Goal: Information Seeking & Learning: Learn about a topic

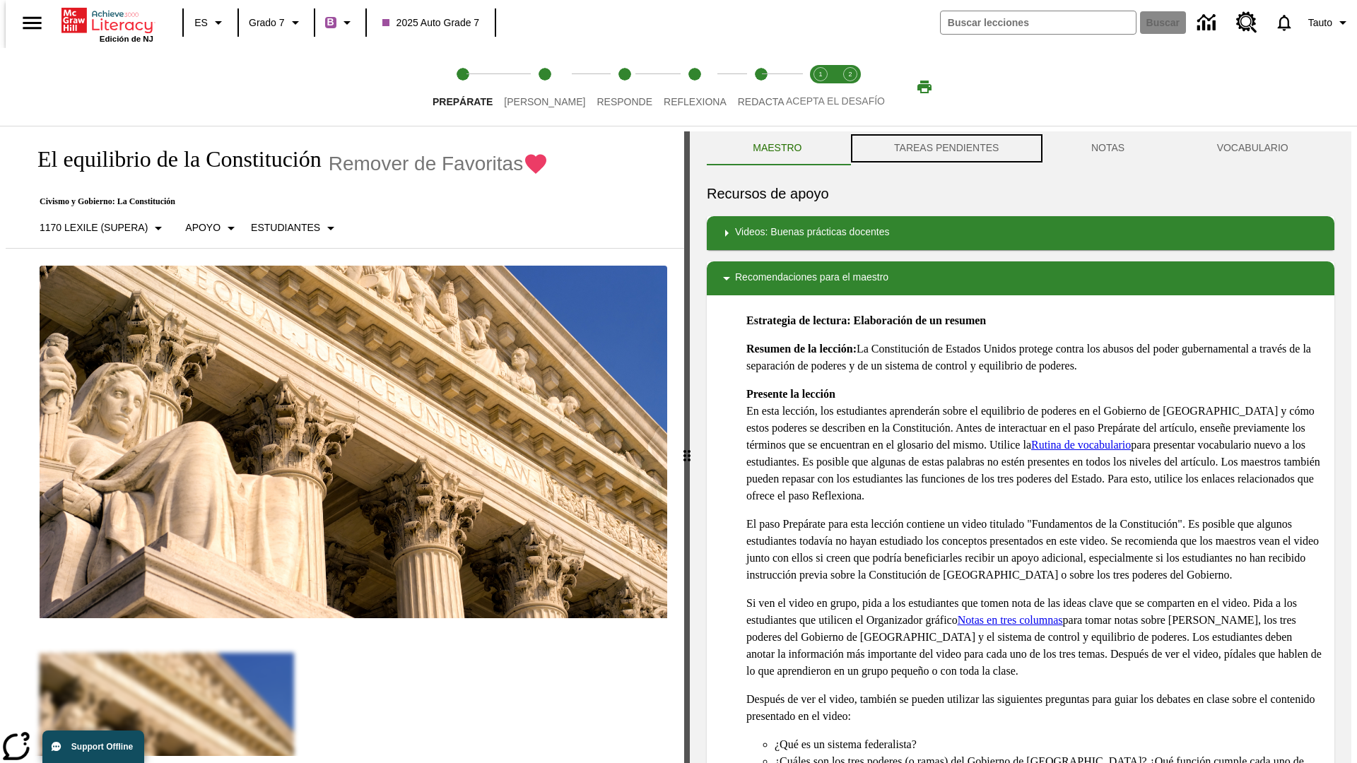
click at [945, 148] on button "TAREAS PENDIENTES" at bounding box center [946, 148] width 197 height 34
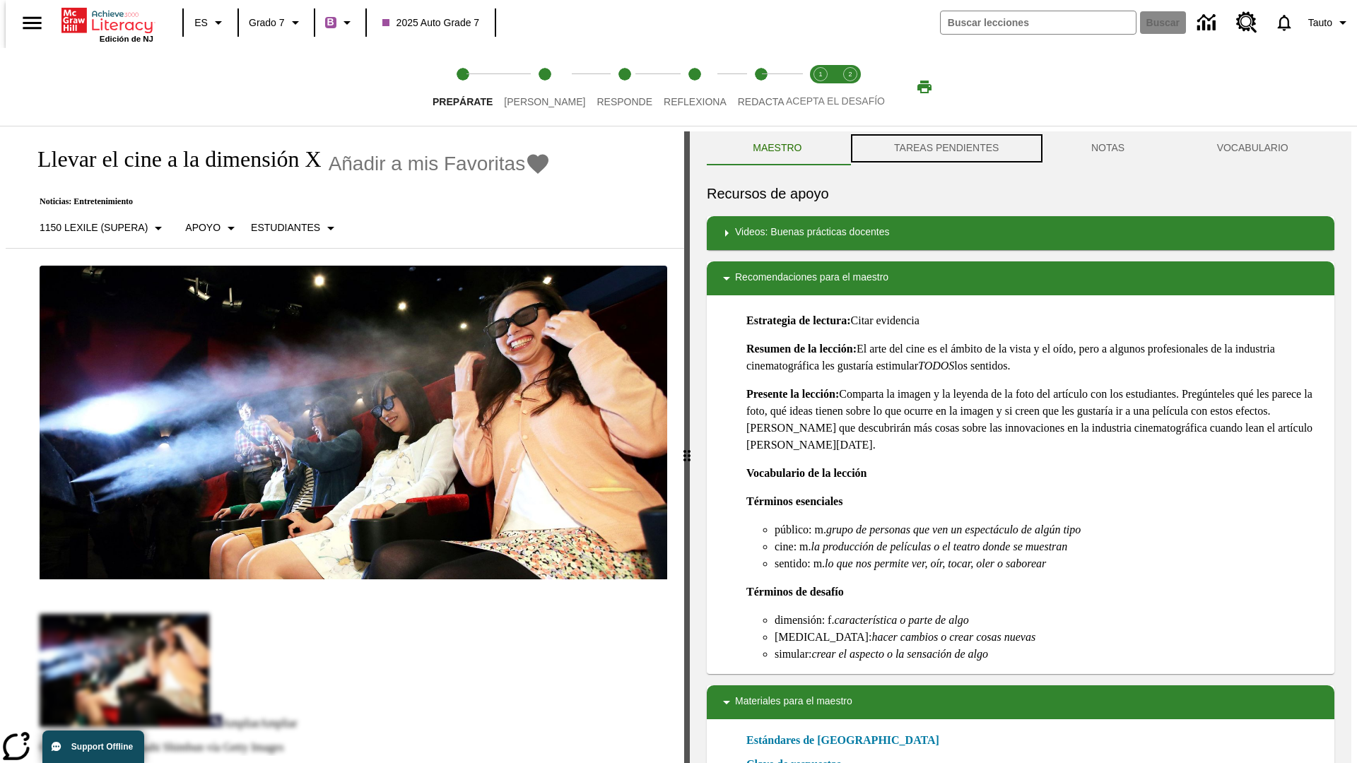
click at [945, 148] on button "TAREAS PENDIENTES" at bounding box center [946, 148] width 197 height 34
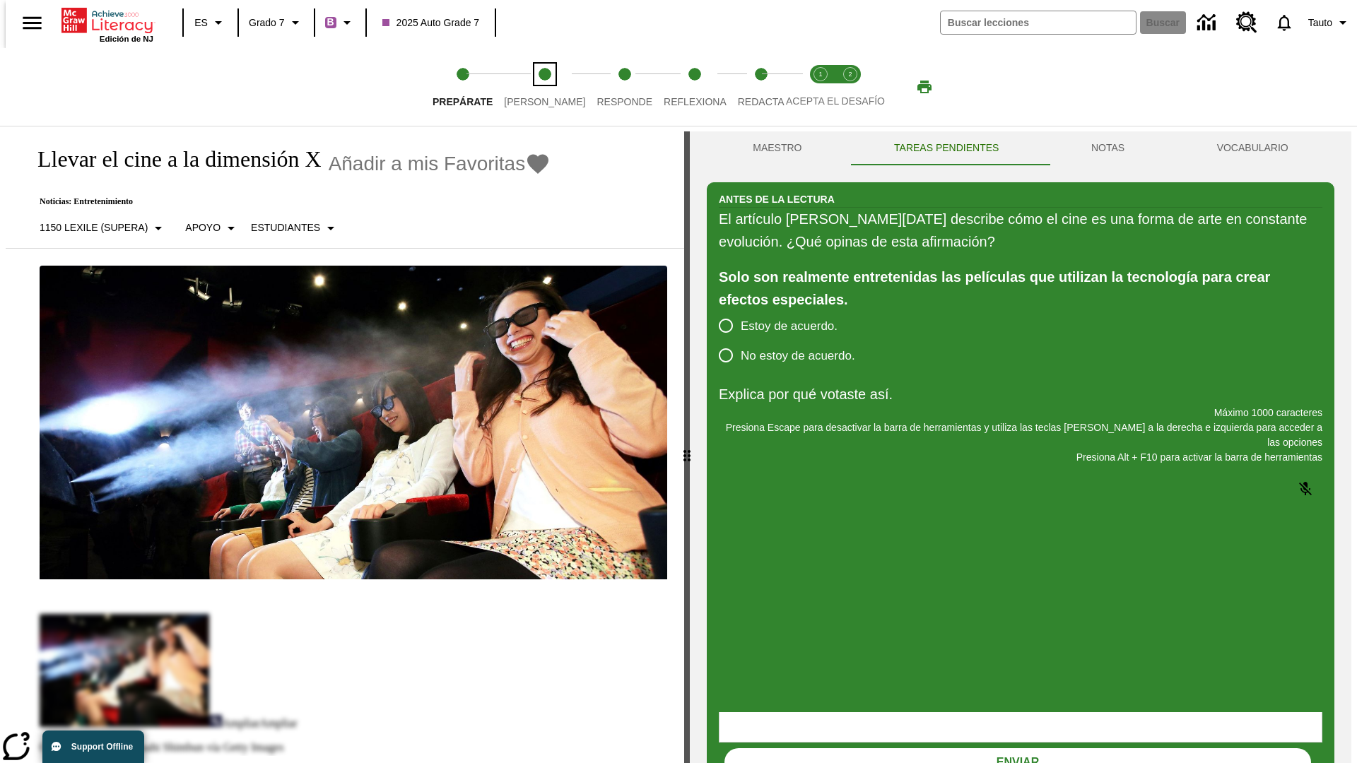
click at [533, 87] on span "[PERSON_NAME]" at bounding box center [544, 95] width 81 height 25
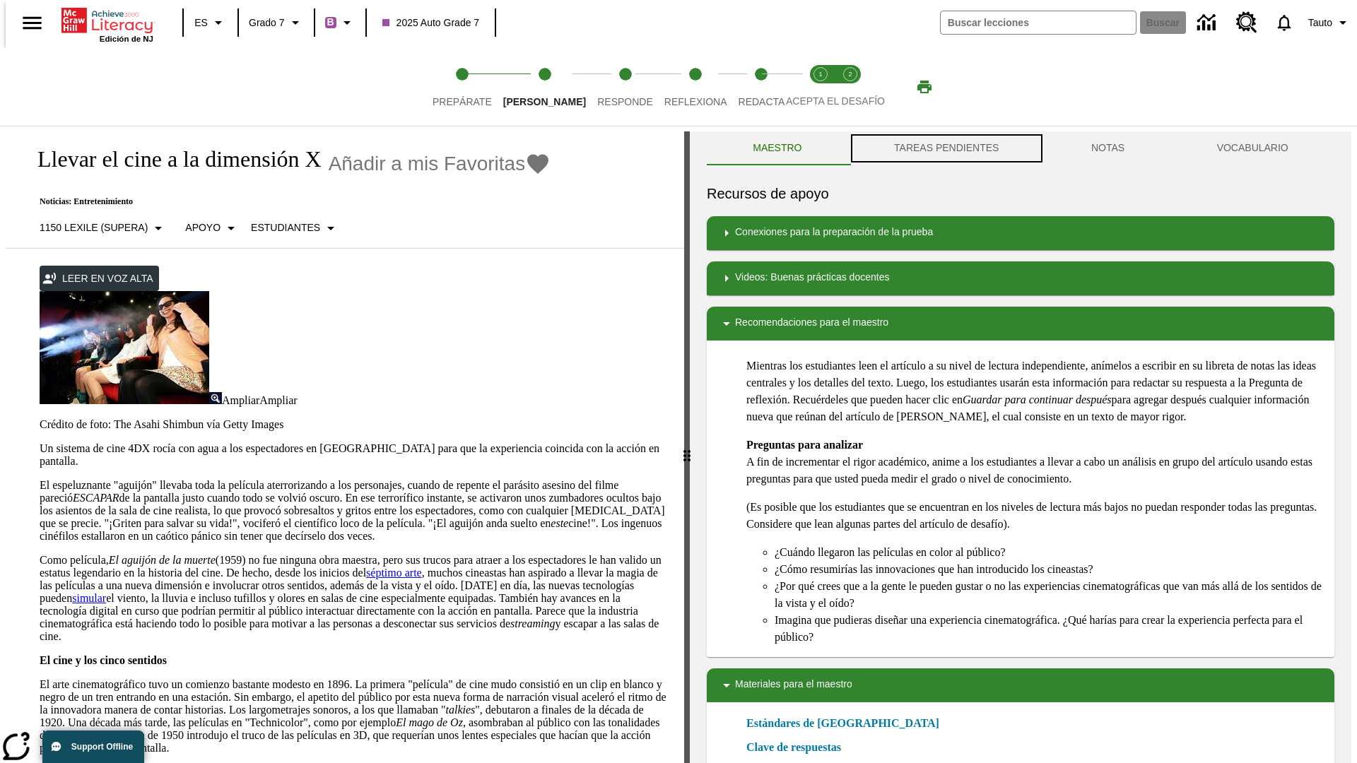
scroll to position [1, 0]
click at [945, 148] on button "TAREAS PENDIENTES" at bounding box center [946, 148] width 197 height 34
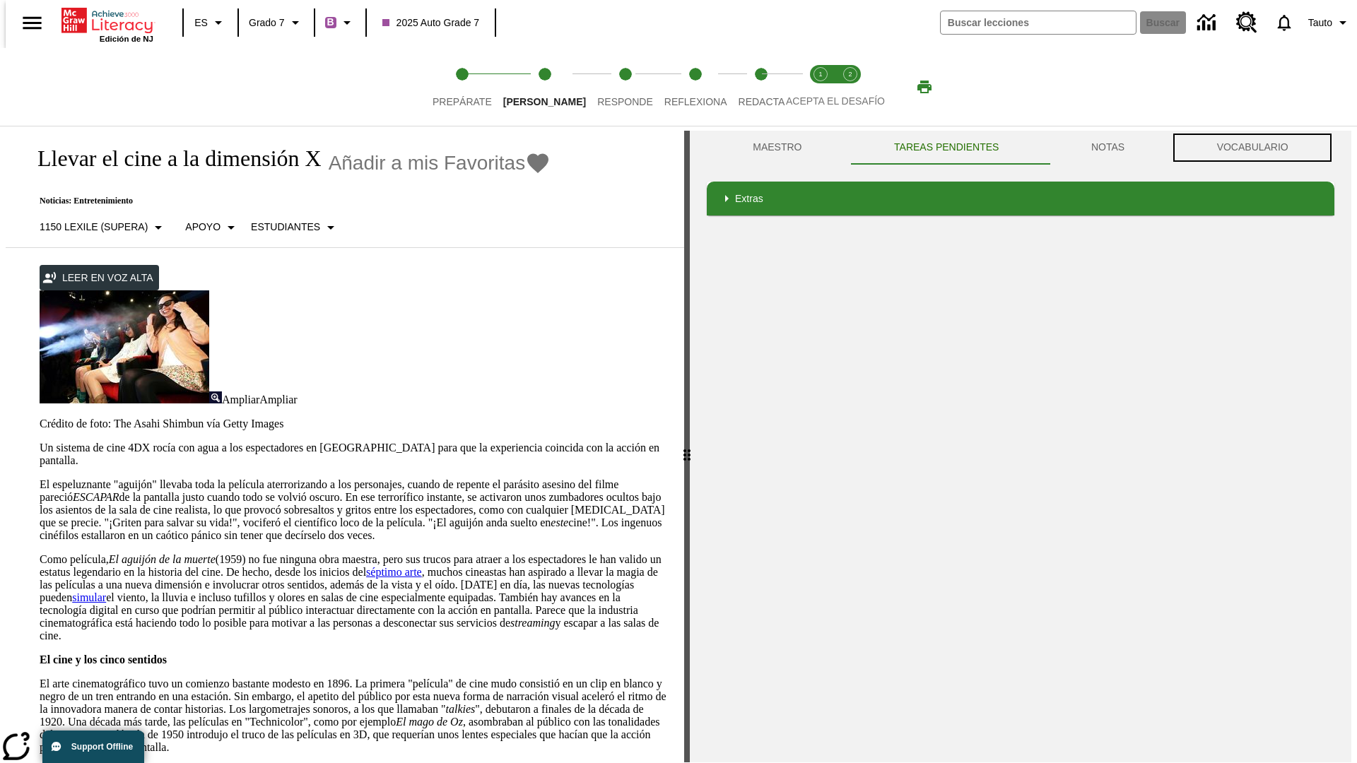
click at [1257, 148] on button "VOCABULARIO" at bounding box center [1252, 148] width 164 height 34
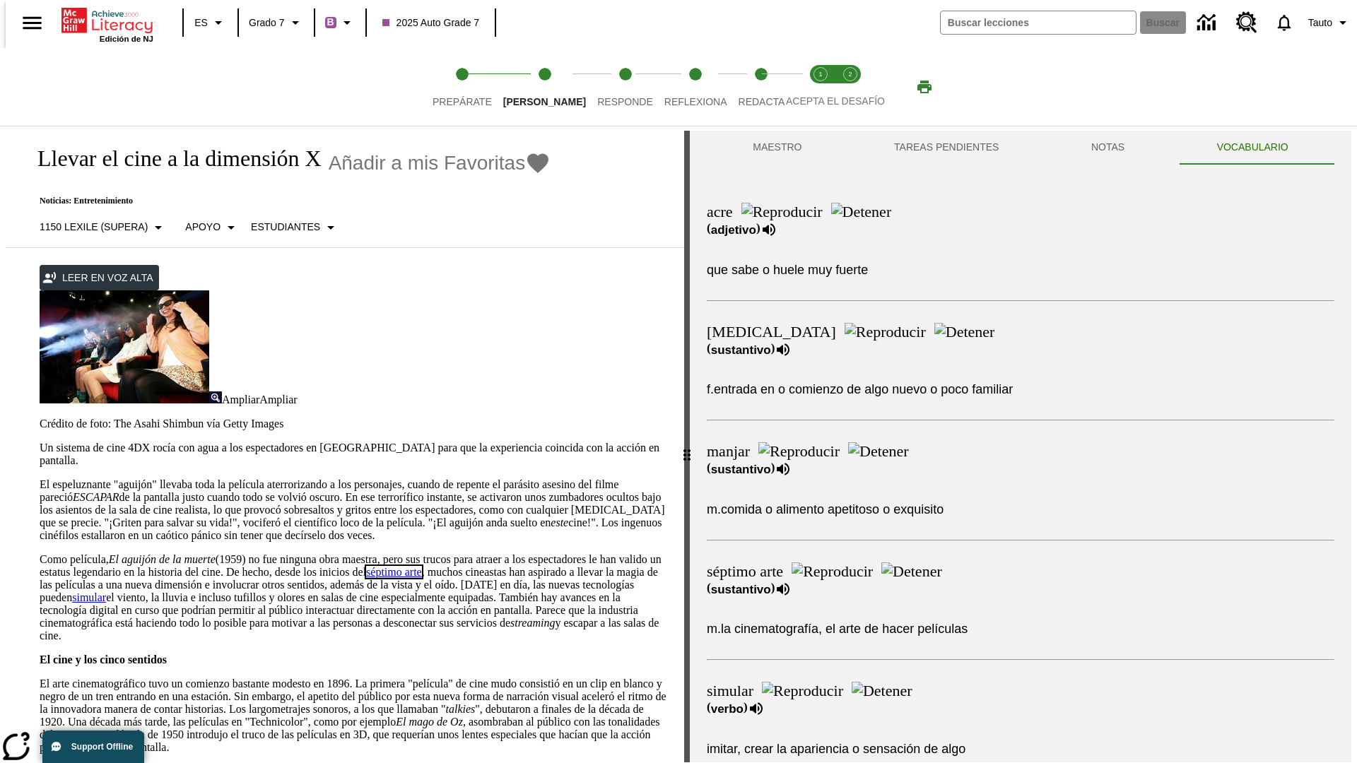
click at [422, 566] on link "séptimo arte" at bounding box center [394, 572] width 56 height 12
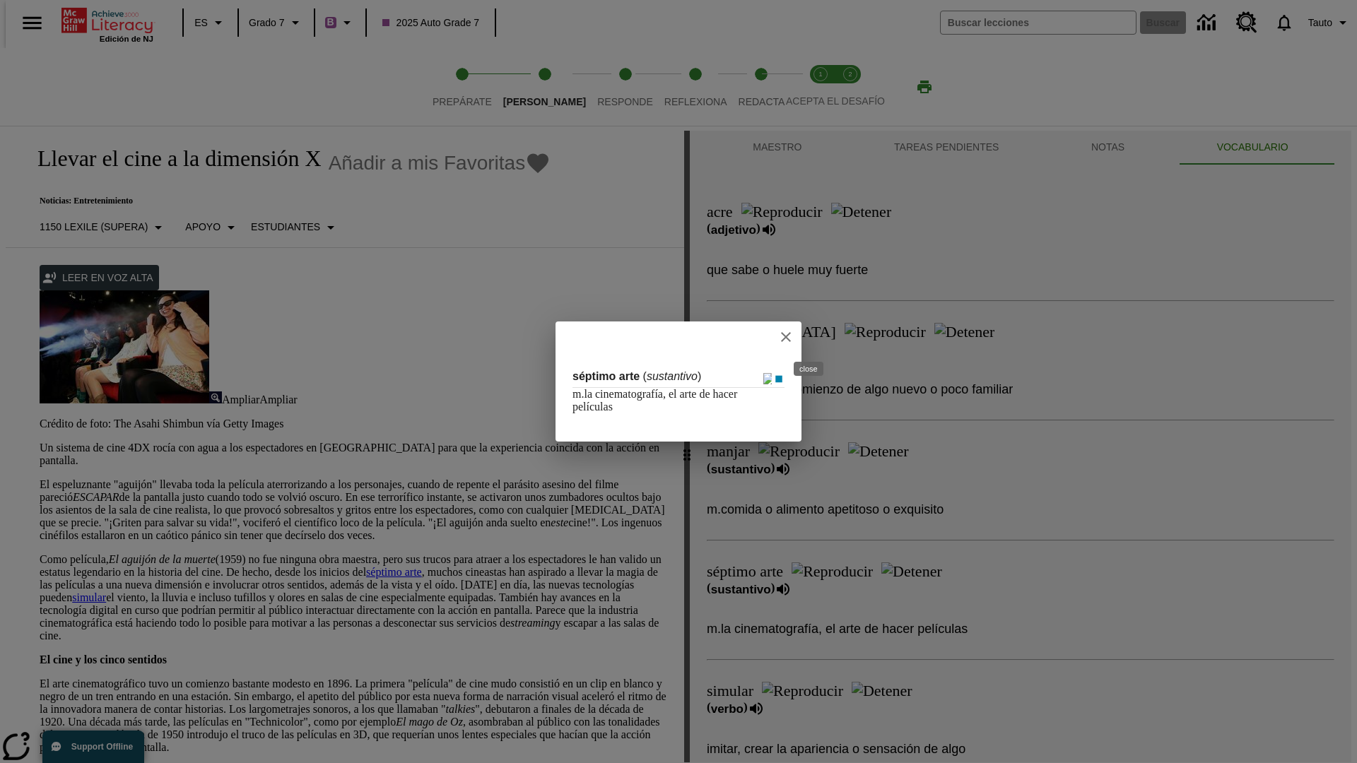
click at [791, 336] on icon "close" at bounding box center [786, 337] width 10 height 10
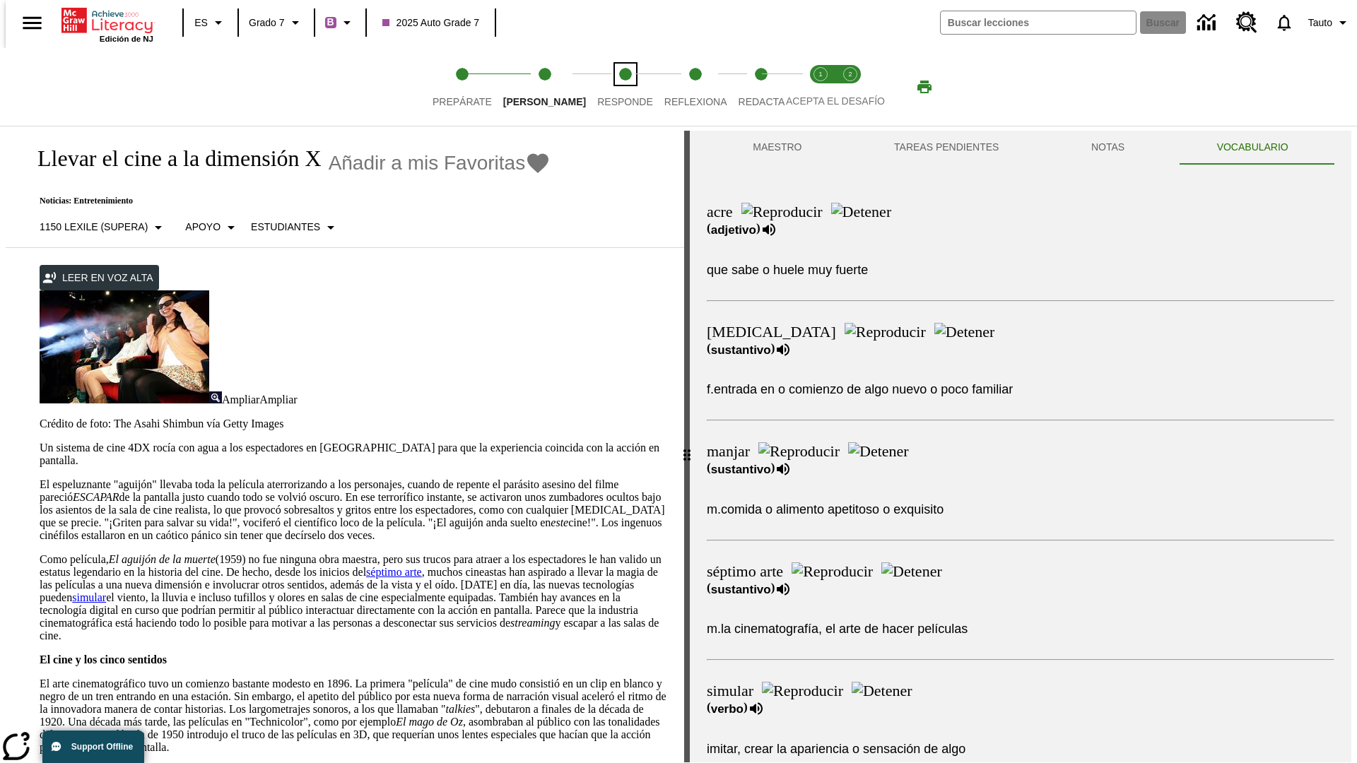
click at [604, 87] on span "Responde" at bounding box center [625, 95] width 56 height 25
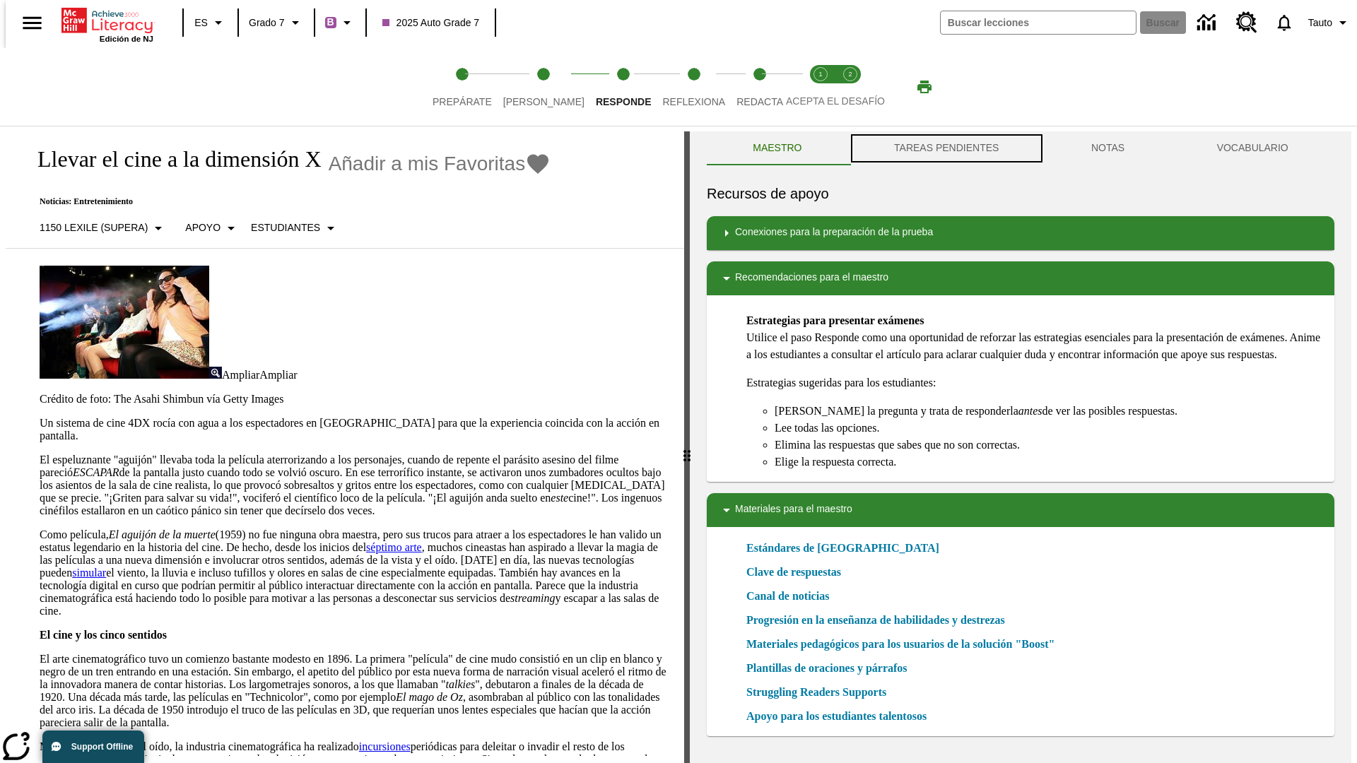
scroll to position [1, 0]
click at [945, 148] on button "TAREAS PENDIENTES" at bounding box center [946, 148] width 197 height 34
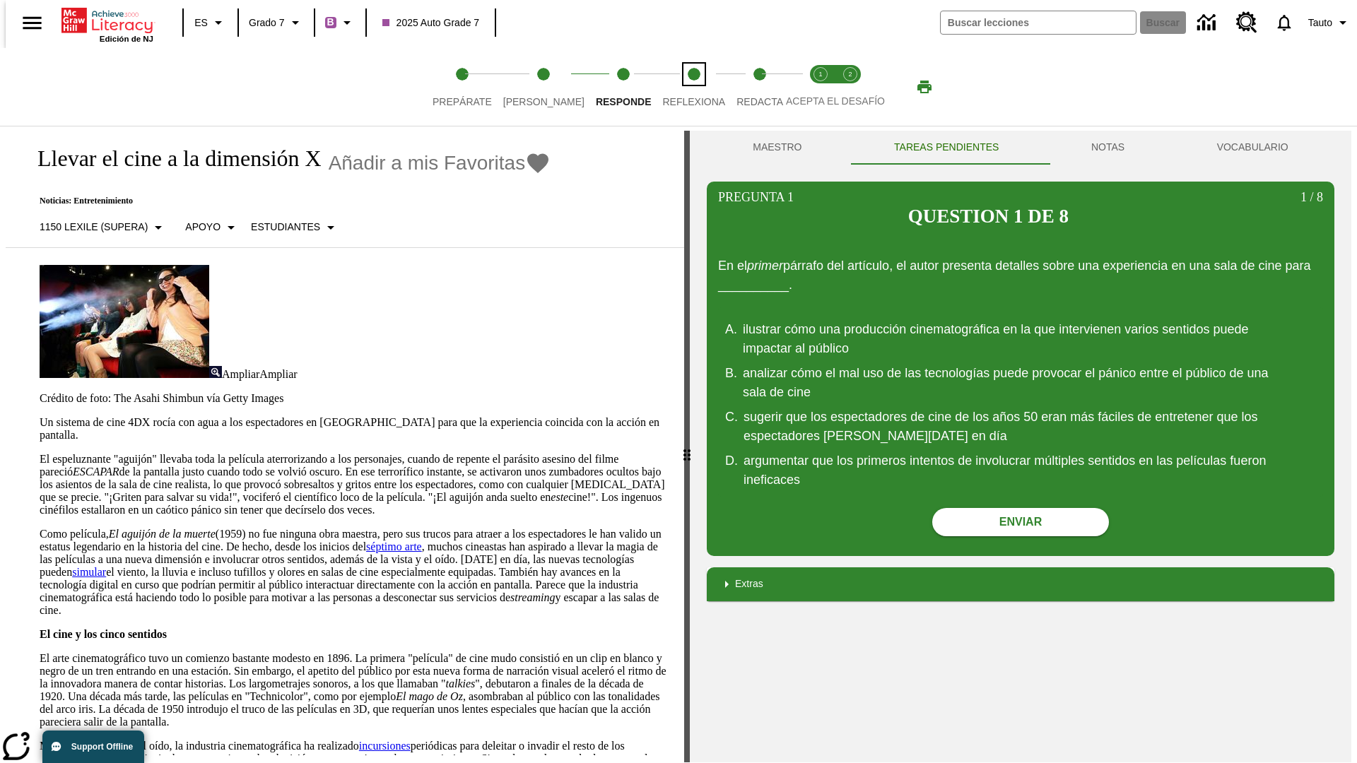
click at [675, 87] on span "Reflexiona" at bounding box center [693, 95] width 63 height 25
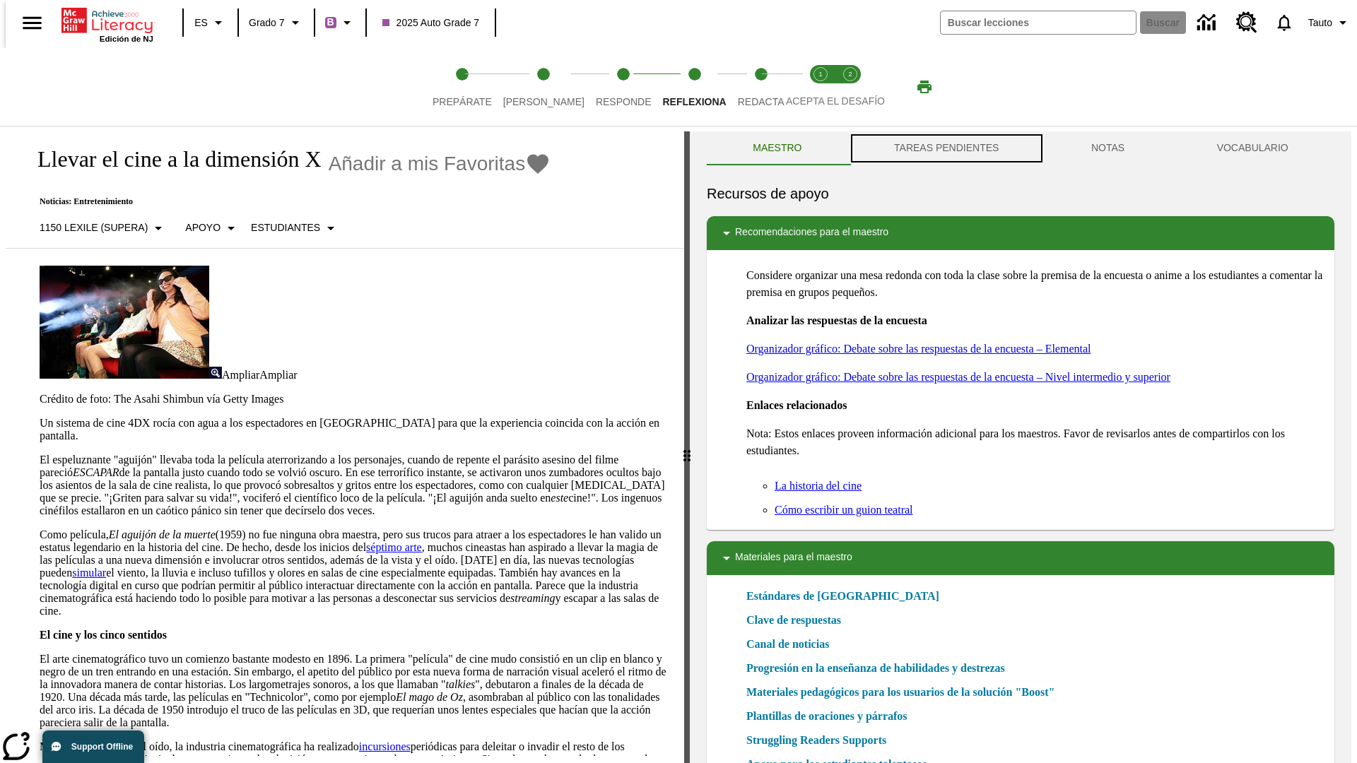
scroll to position [1, 0]
click at [945, 148] on button "TAREAS PENDIENTES" at bounding box center [946, 148] width 197 height 34
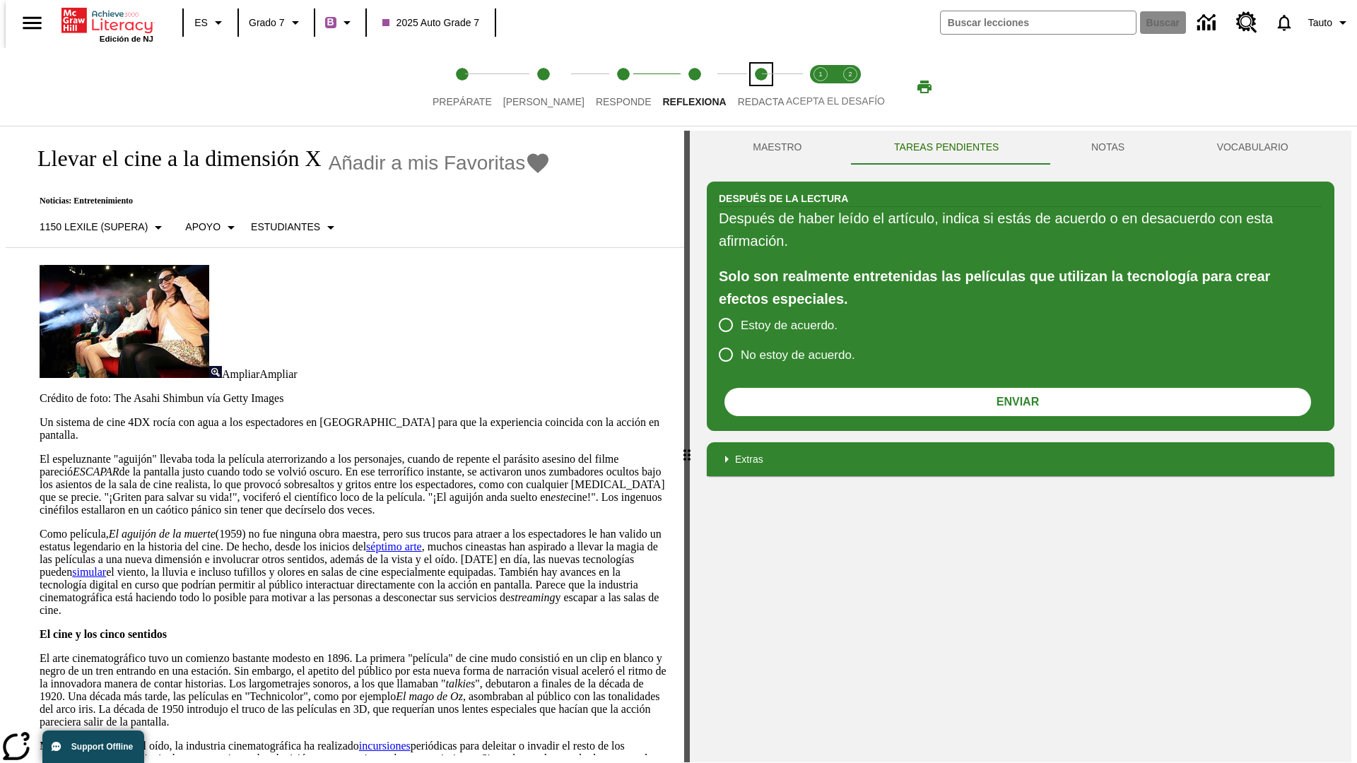
click at [746, 87] on span "Redacta" at bounding box center [761, 95] width 47 height 25
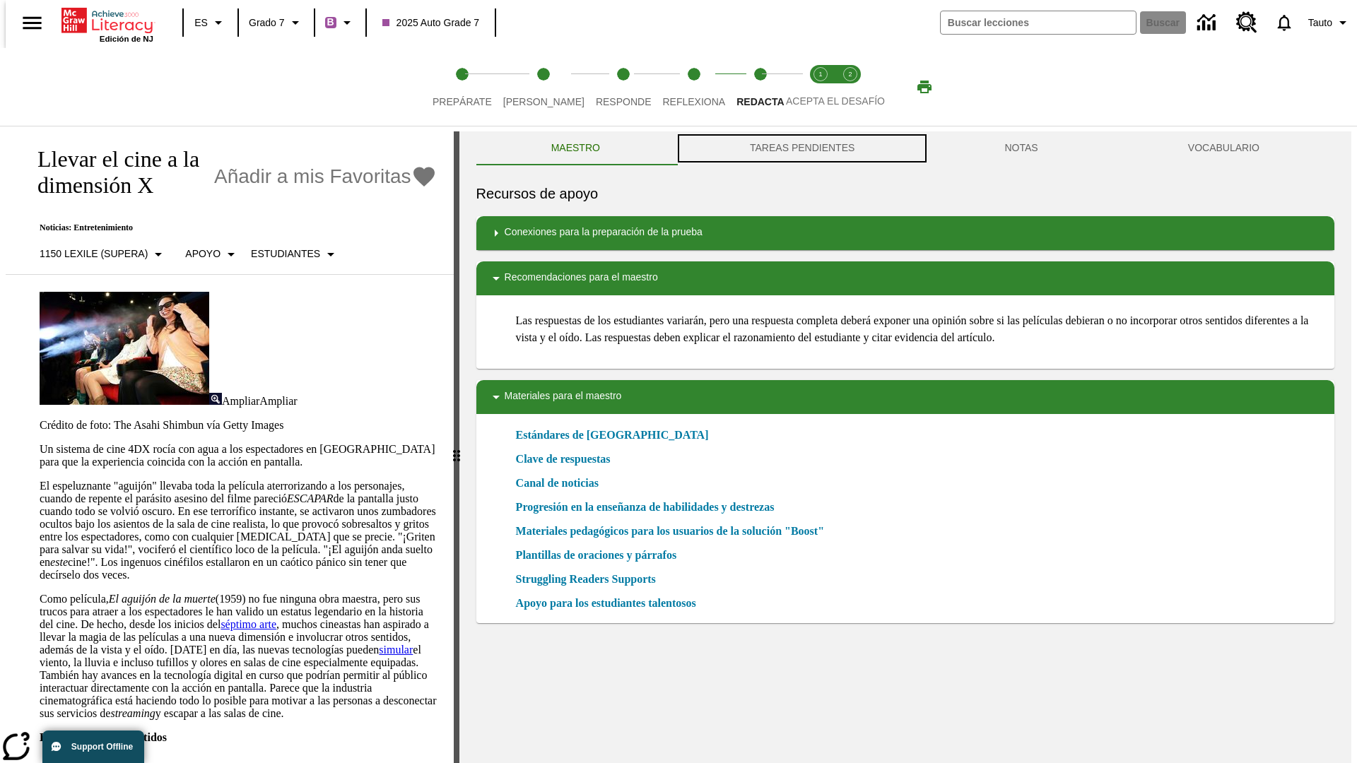
scroll to position [1, 0]
click at [801, 148] on button "TAREAS PENDIENTES" at bounding box center [802, 148] width 254 height 34
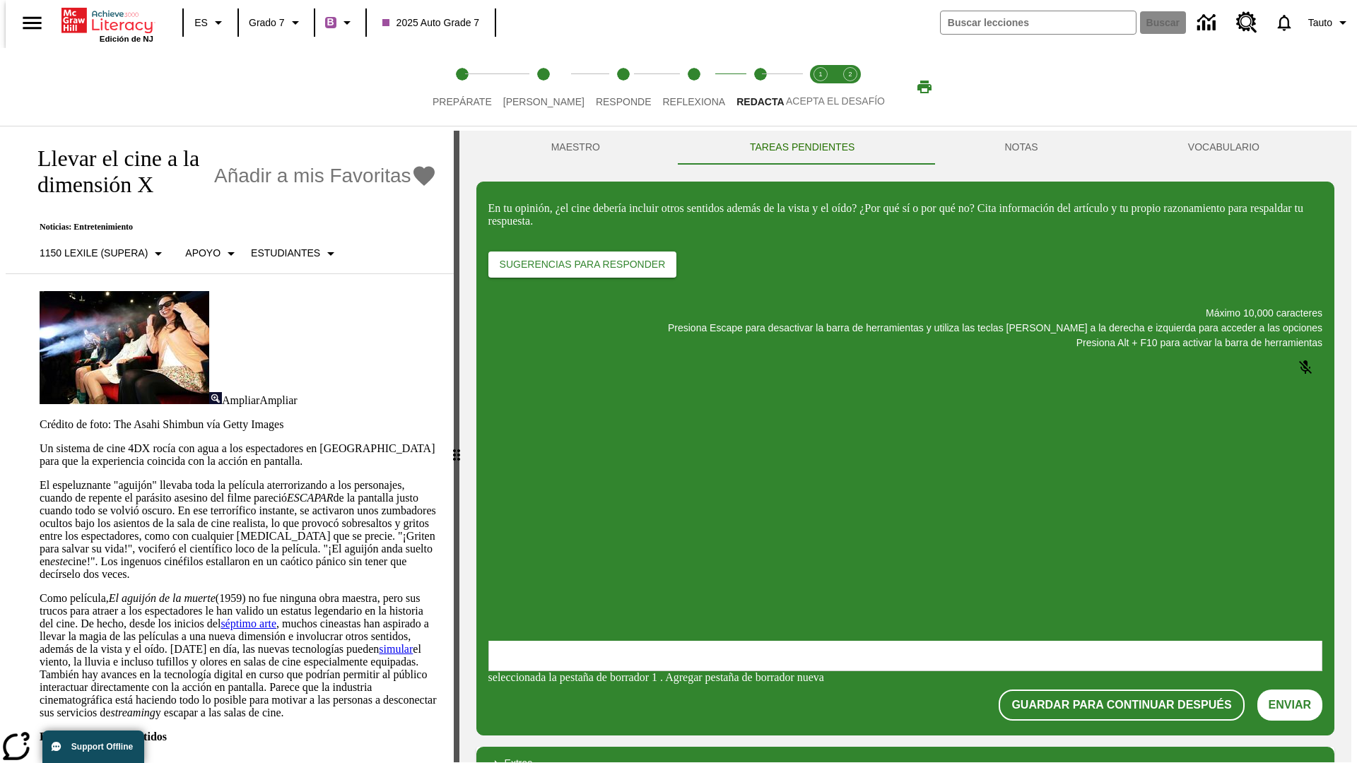
scroll to position [0, 0]
